Goal: Transaction & Acquisition: Download file/media

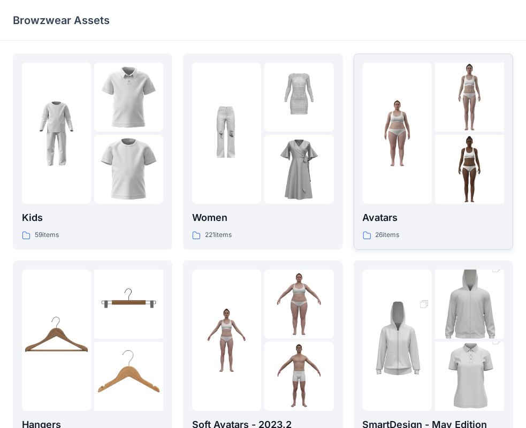
click at [387, 236] on p "26 items" at bounding box center [388, 235] width 24 height 11
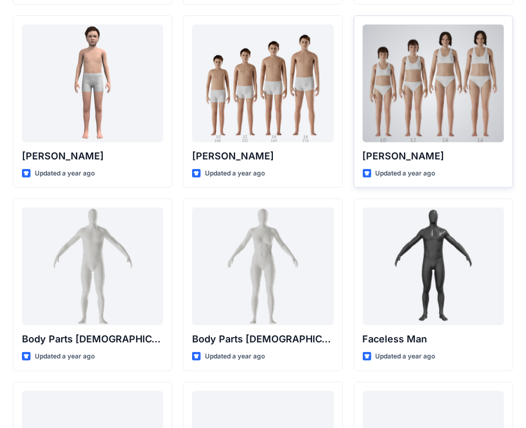
scroll to position [321, 0]
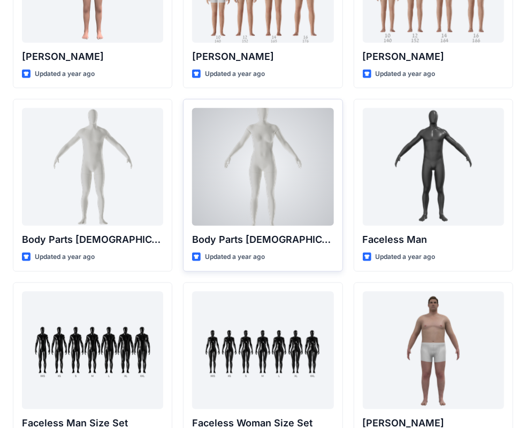
click at [296, 182] on div at bounding box center [262, 167] width 141 height 118
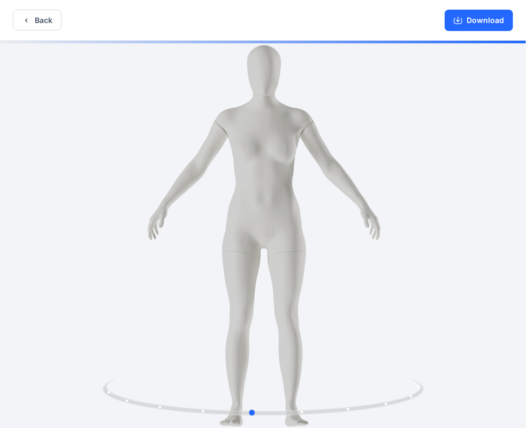
drag, startPoint x: 435, startPoint y: 251, endPoint x: 419, endPoint y: 255, distance: 16.0
click at [419, 255] on div at bounding box center [263, 235] width 526 height 389
click at [462, 19] on icon "button" at bounding box center [458, 20] width 9 height 9
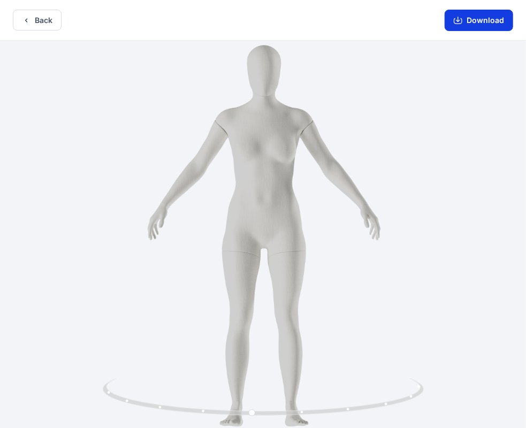
drag, startPoint x: 485, startPoint y: 24, endPoint x: 479, endPoint y: 26, distance: 6.1
click at [482, 25] on button "Download" at bounding box center [479, 20] width 68 height 21
click at [471, 23] on button "Download" at bounding box center [479, 20] width 68 height 21
click at [475, 18] on button "Download" at bounding box center [479, 20] width 68 height 21
click at [469, 20] on button "Download" at bounding box center [479, 20] width 68 height 21
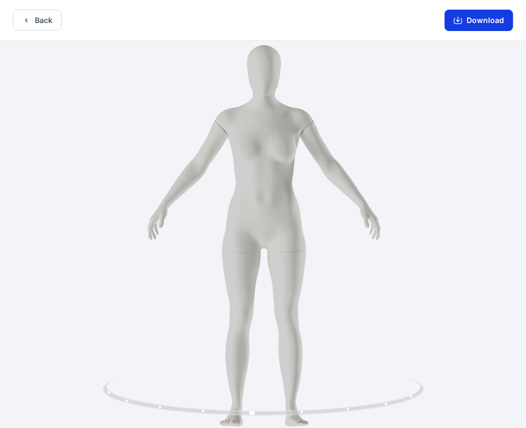
click at [469, 20] on button "Download" at bounding box center [479, 20] width 68 height 21
click at [445, 10] on button "Download" at bounding box center [479, 20] width 68 height 21
click at [41, 24] on button "Back" at bounding box center [37, 20] width 49 height 21
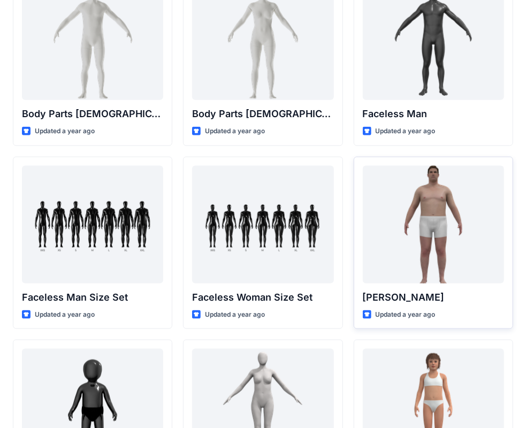
scroll to position [482, 0]
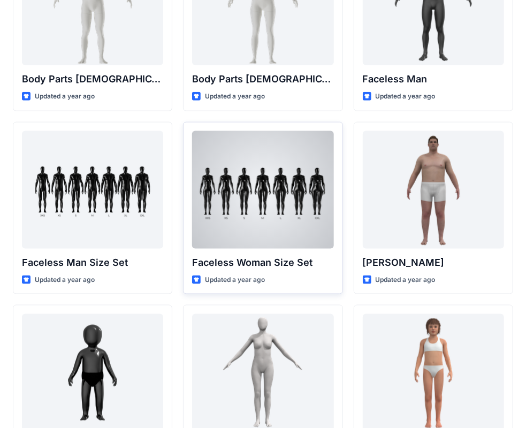
click at [270, 193] on div at bounding box center [262, 190] width 141 height 118
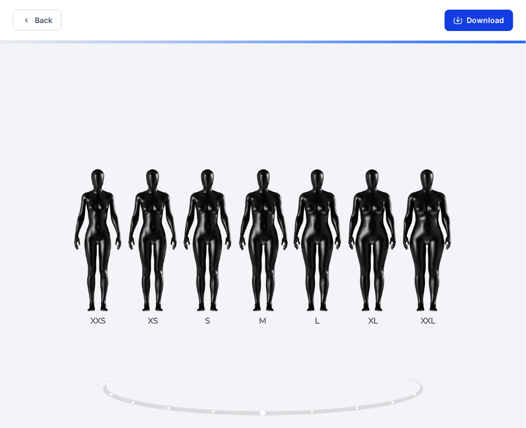
click at [493, 17] on button "Download" at bounding box center [479, 20] width 68 height 21
click at [479, 21] on button "Download" at bounding box center [479, 20] width 68 height 21
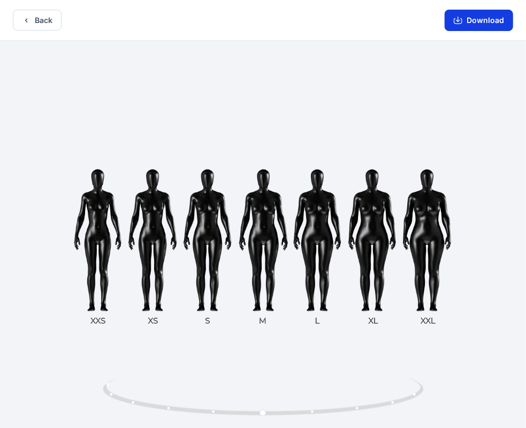
click at [476, 16] on button "Download" at bounding box center [479, 20] width 68 height 21
click at [472, 19] on button "Download" at bounding box center [479, 20] width 68 height 21
click at [481, 18] on button "Download" at bounding box center [479, 20] width 68 height 21
click at [496, 21] on button "Download" at bounding box center [479, 20] width 68 height 21
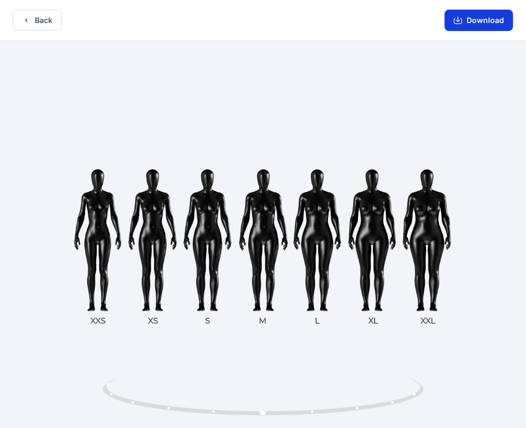
click at [477, 18] on button "Download" at bounding box center [479, 20] width 68 height 21
click at [476, 18] on button "Download" at bounding box center [479, 20] width 68 height 21
